Goal: Transaction & Acquisition: Download file/media

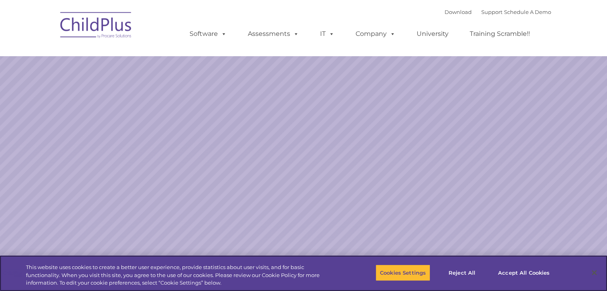
select select "MEDIUM"
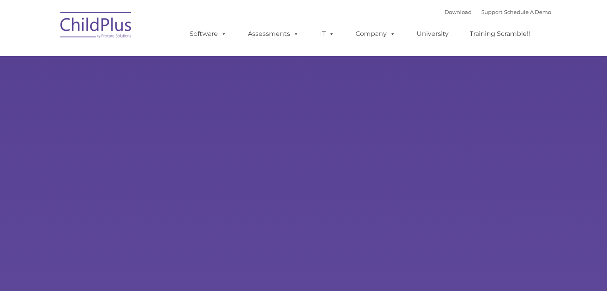
type input ""
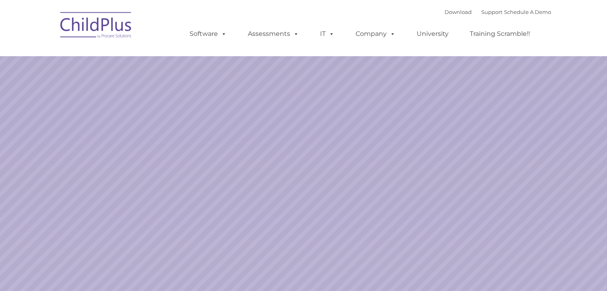
select select "MEDIUM"
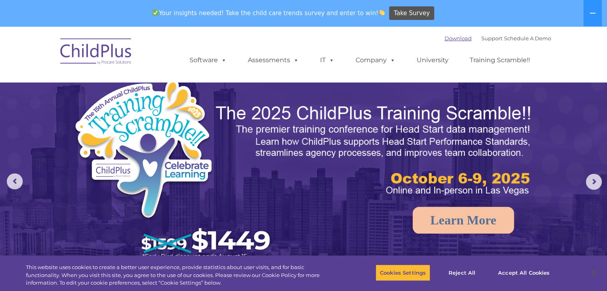
click at [444, 39] on link "Download" at bounding box center [457, 38] width 27 height 6
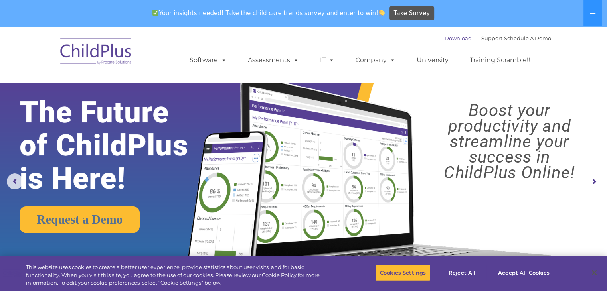
click at [444, 37] on link "Download" at bounding box center [457, 38] width 27 height 6
